Goal: Information Seeking & Learning: Learn about a topic

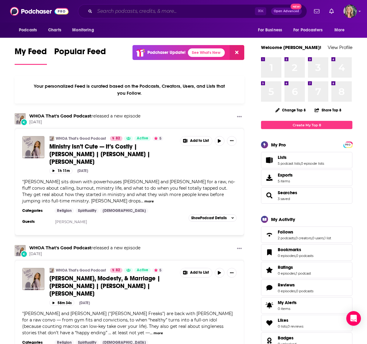
click at [114, 12] on input "Search podcasts, credits, & more..." at bounding box center [175, 11] width 160 height 10
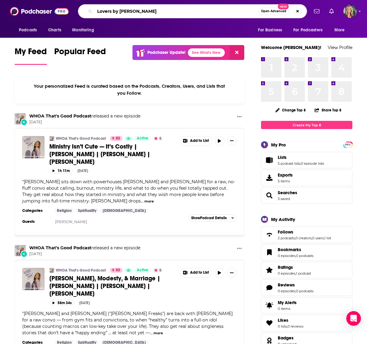
type input "Lovers by [PERSON_NAME]"
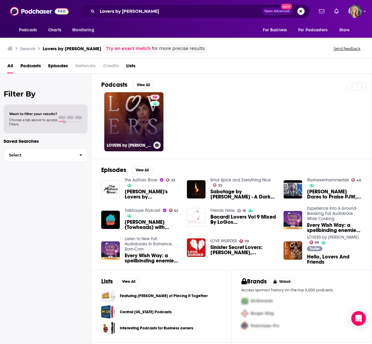
click at [138, 120] on link "68 LOVERS by [PERSON_NAME]" at bounding box center [133, 121] width 59 height 59
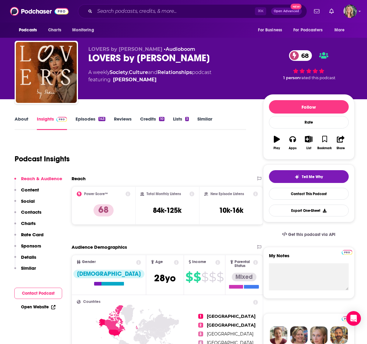
click at [156, 149] on div "Podcast Insights" at bounding box center [128, 155] width 227 height 31
click at [102, 11] on input "Search podcasts, credits, & more..." at bounding box center [175, 11] width 160 height 10
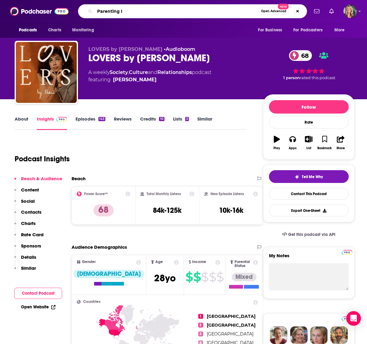
type input "Parenting IQ"
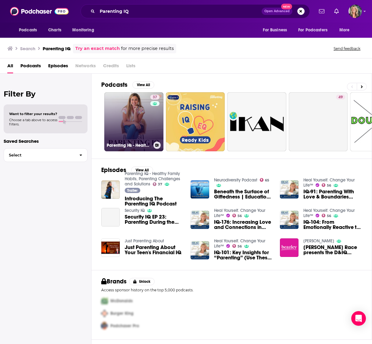
click at [138, 129] on link "37 Parenting IQ - Healthy Family Habits, Parenting Challenges and Solutions" at bounding box center [133, 121] width 59 height 59
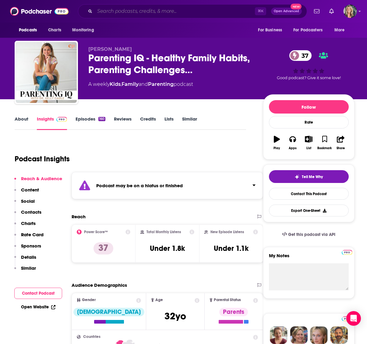
click at [110, 12] on input "Search podcasts, credits, & more..." at bounding box center [175, 11] width 160 height 10
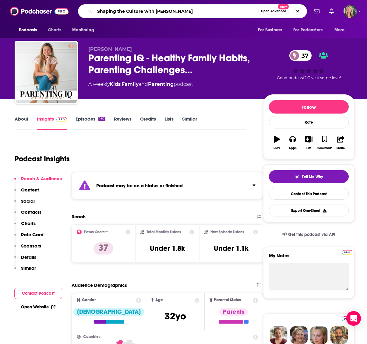
type input "Shaping the Culture with [PERSON_NAME]"
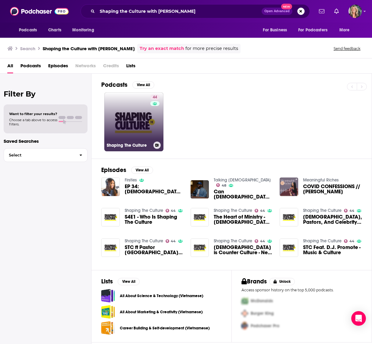
click at [134, 124] on link "44 Shaping The Culture" at bounding box center [133, 121] width 59 height 59
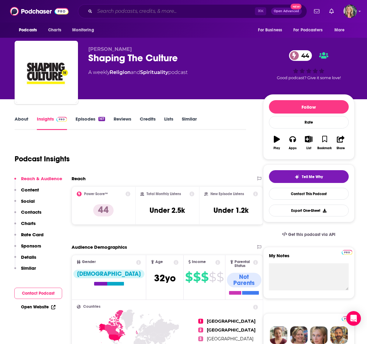
click at [116, 13] on input "Search podcasts, credits, & more..." at bounding box center [175, 11] width 160 height 10
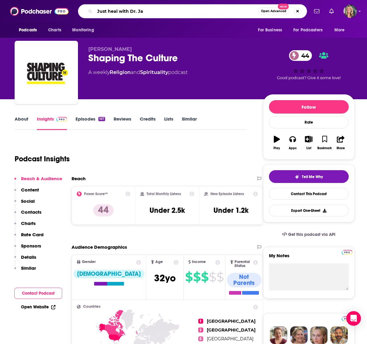
type input "Just heal with [PERSON_NAME]"
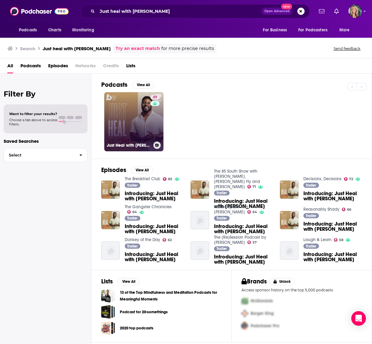
click at [130, 110] on link "49 Just Heal with [PERSON_NAME]" at bounding box center [133, 121] width 59 height 59
